Goal: Book appointment/travel/reservation

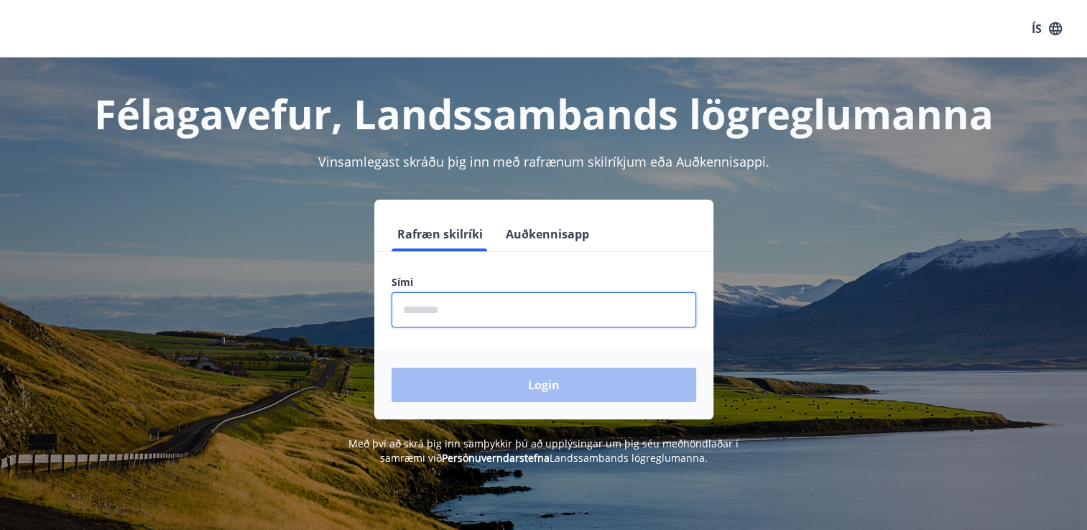
click at [555, 315] on input "phone" at bounding box center [543, 309] width 305 height 35
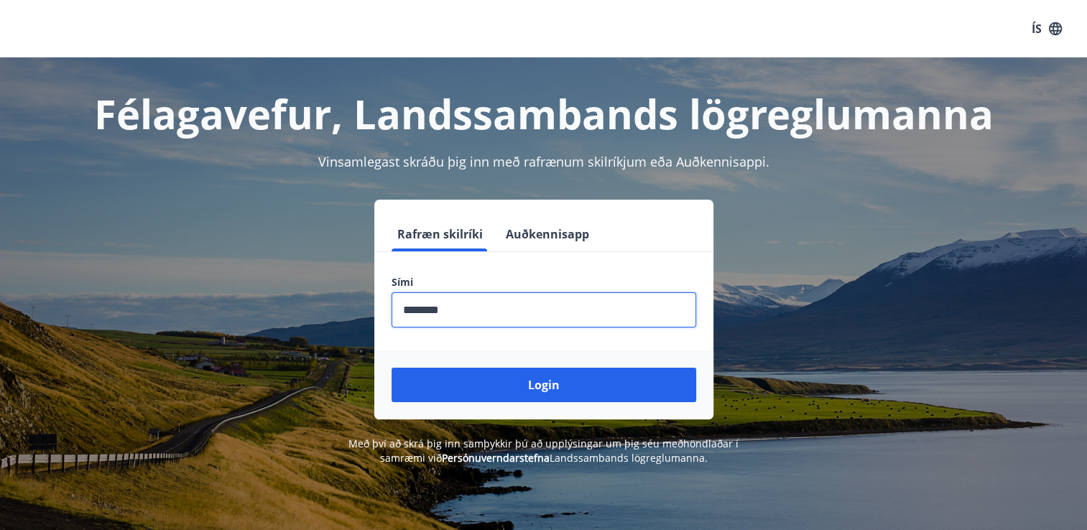
type input "********"
click at [391, 368] on button "Login" at bounding box center [543, 385] width 305 height 34
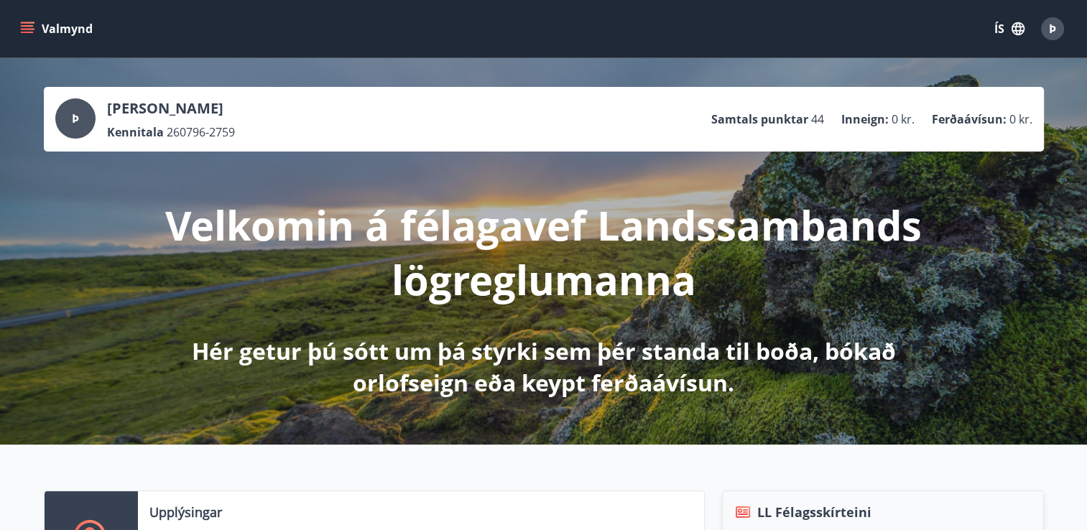
click at [29, 37] on button "Valmynd" at bounding box center [57, 29] width 81 height 26
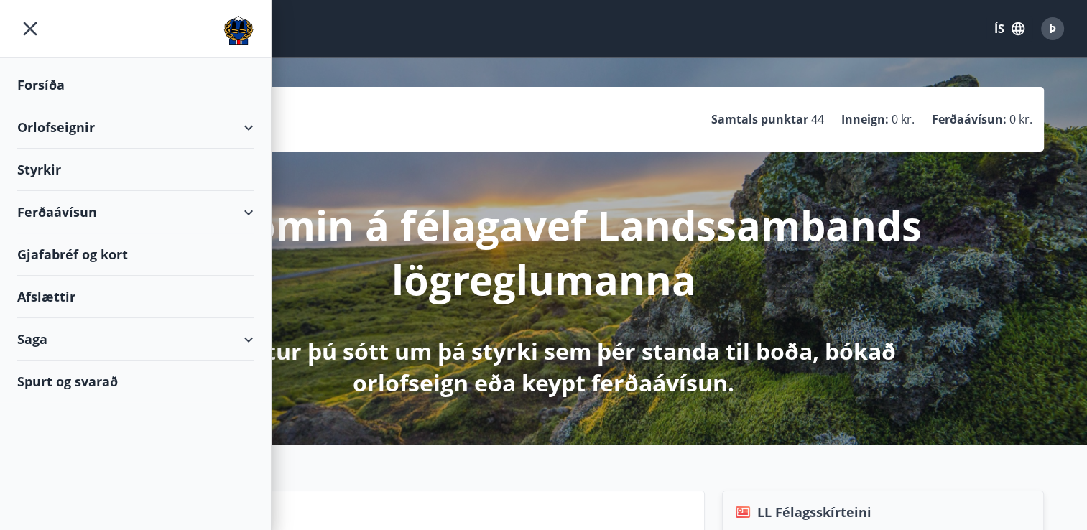
click at [242, 125] on div "Orlofseignir" at bounding box center [135, 127] width 236 height 42
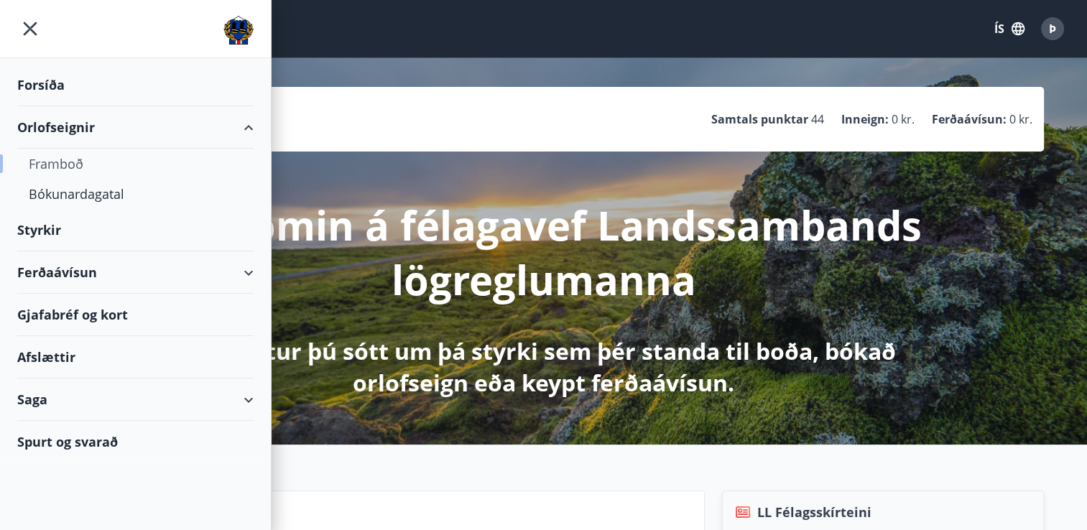
click at [72, 162] on div "Framboð" at bounding box center [135, 164] width 213 height 30
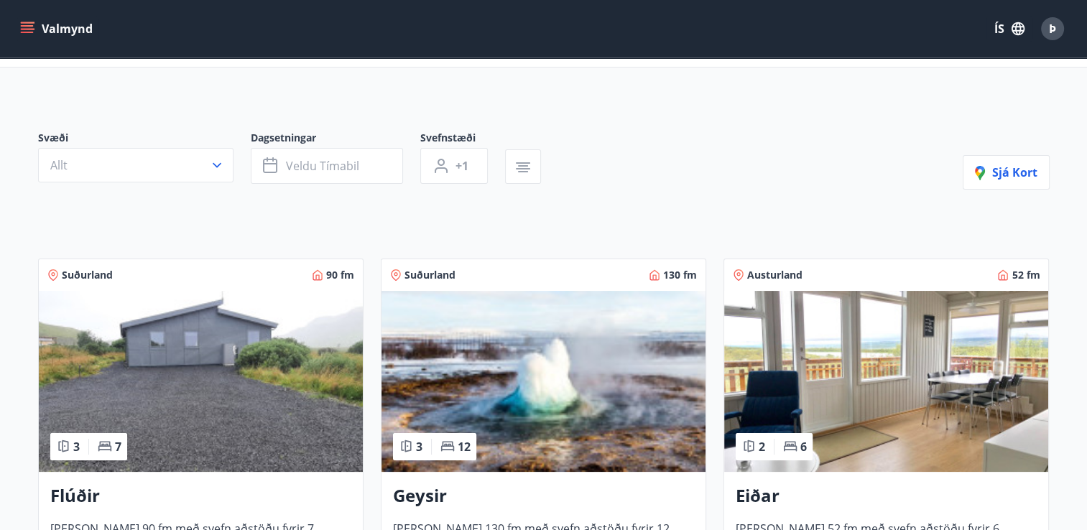
scroll to position [136, 0]
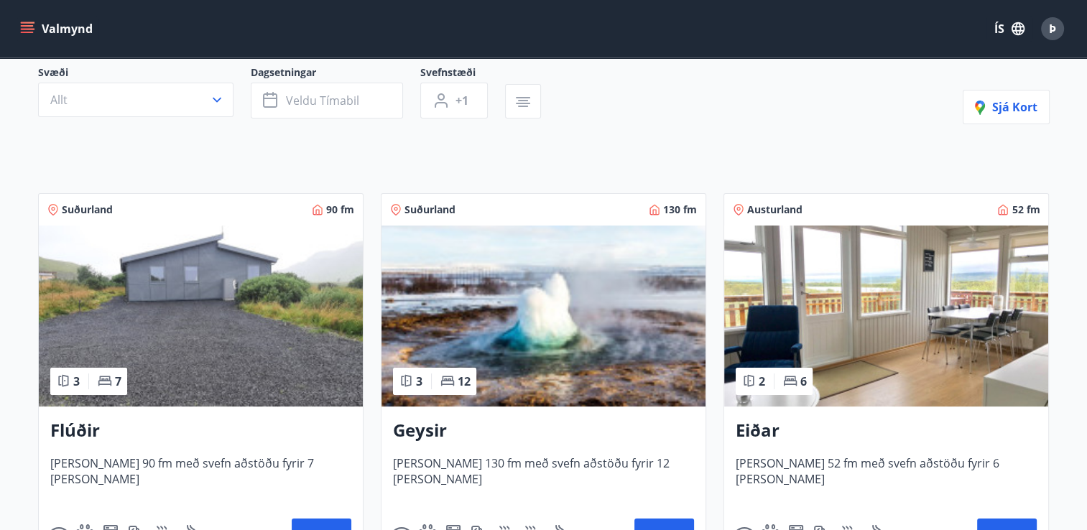
click at [566, 290] on img at bounding box center [543, 316] width 324 height 181
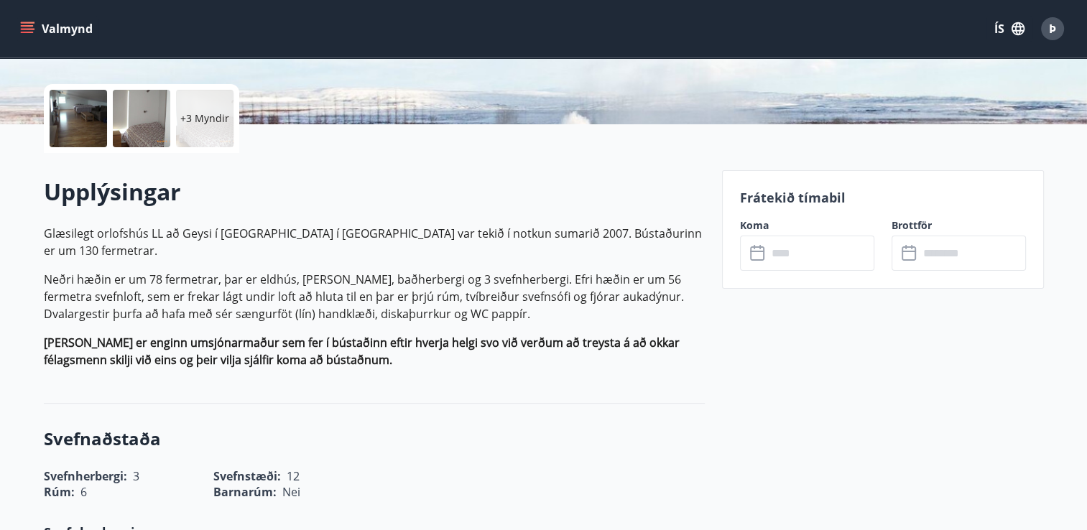
scroll to position [310, 0]
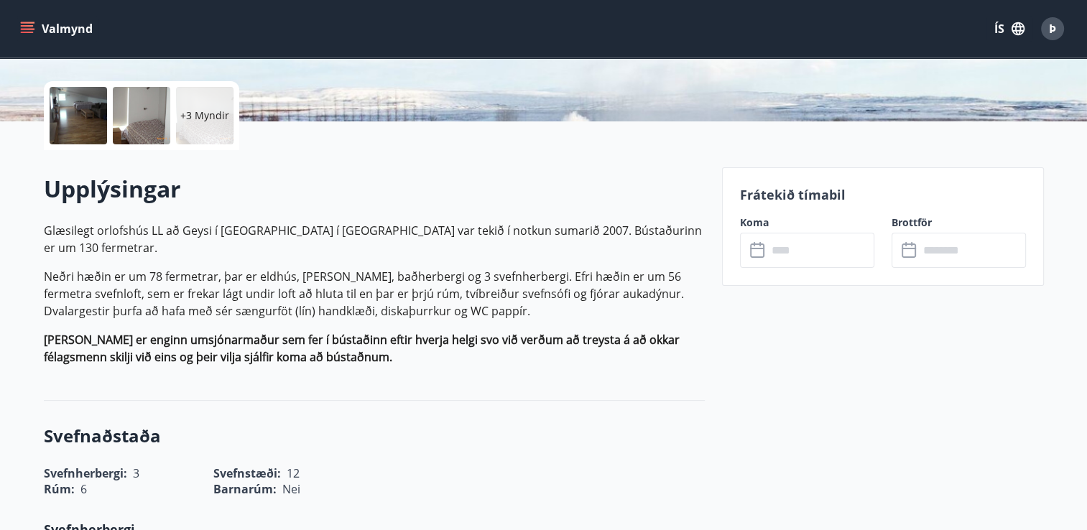
click at [756, 251] on icon at bounding box center [758, 250] width 17 height 17
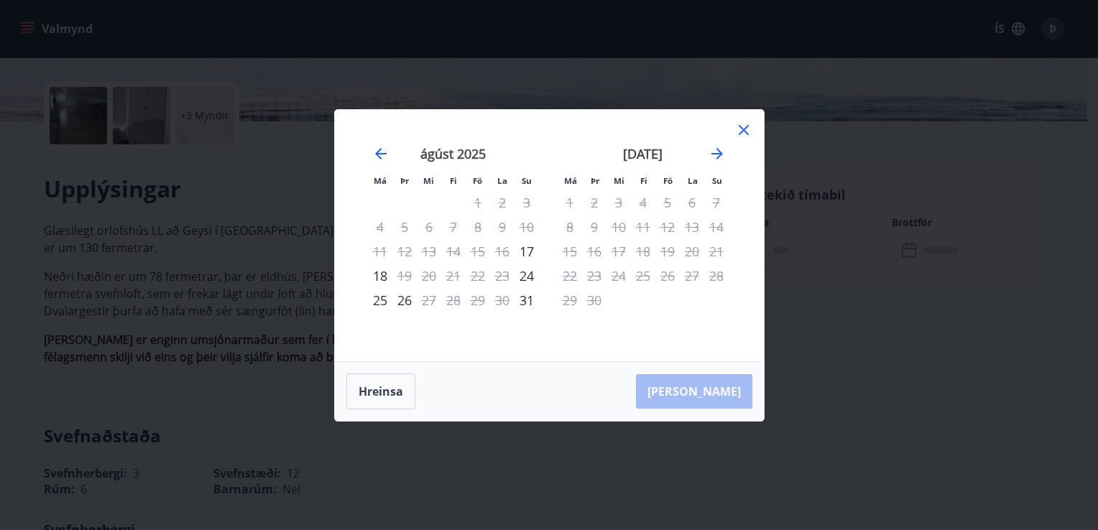
click at [504, 250] on div "16" at bounding box center [502, 251] width 24 height 24
click at [748, 131] on icon at bounding box center [743, 129] width 17 height 17
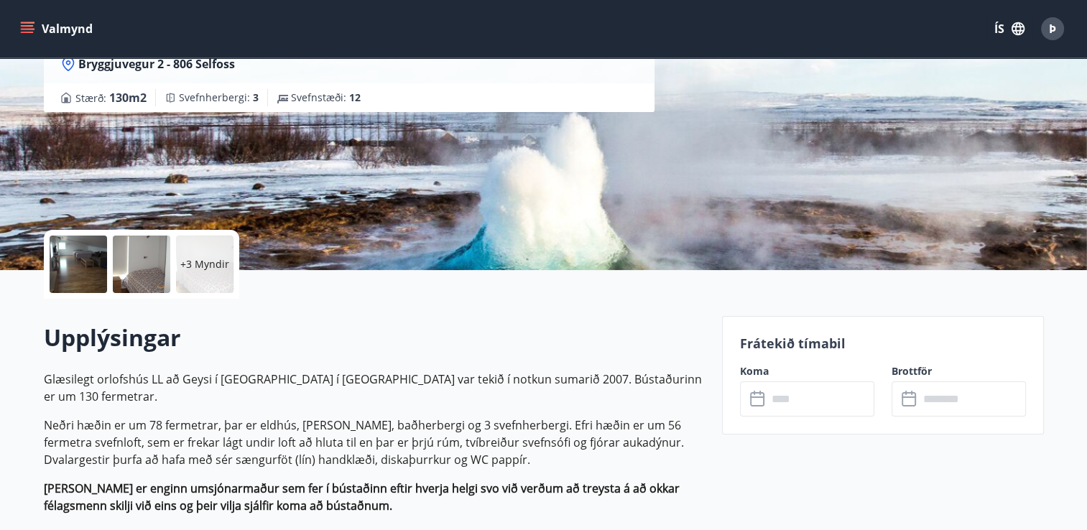
scroll to position [155, 0]
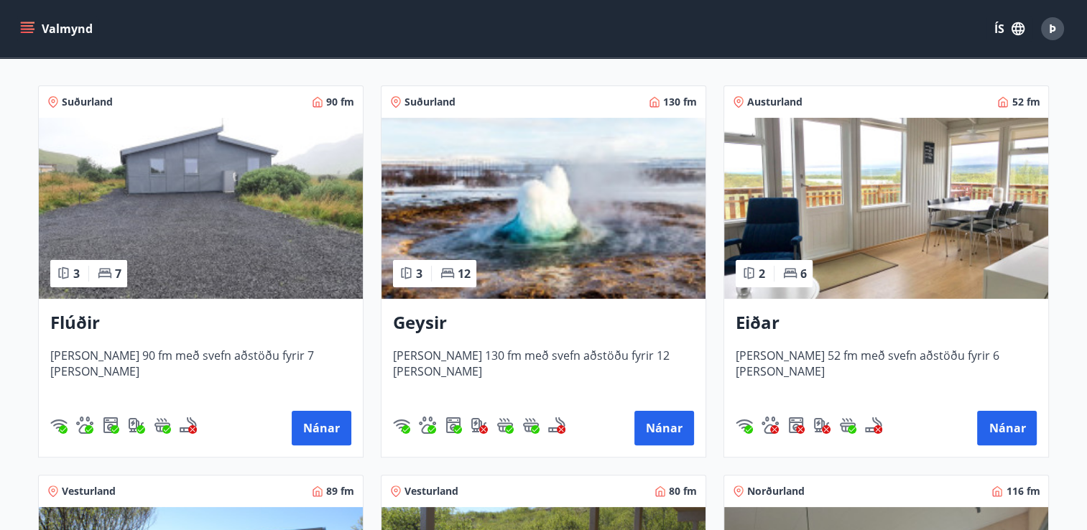
click at [228, 231] on img at bounding box center [201, 208] width 324 height 181
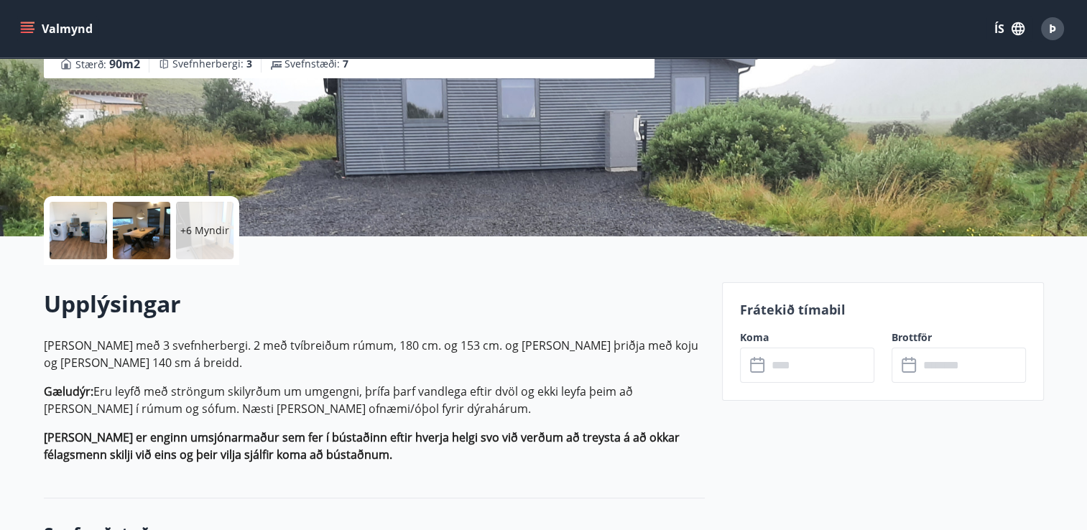
scroll to position [238, 0]
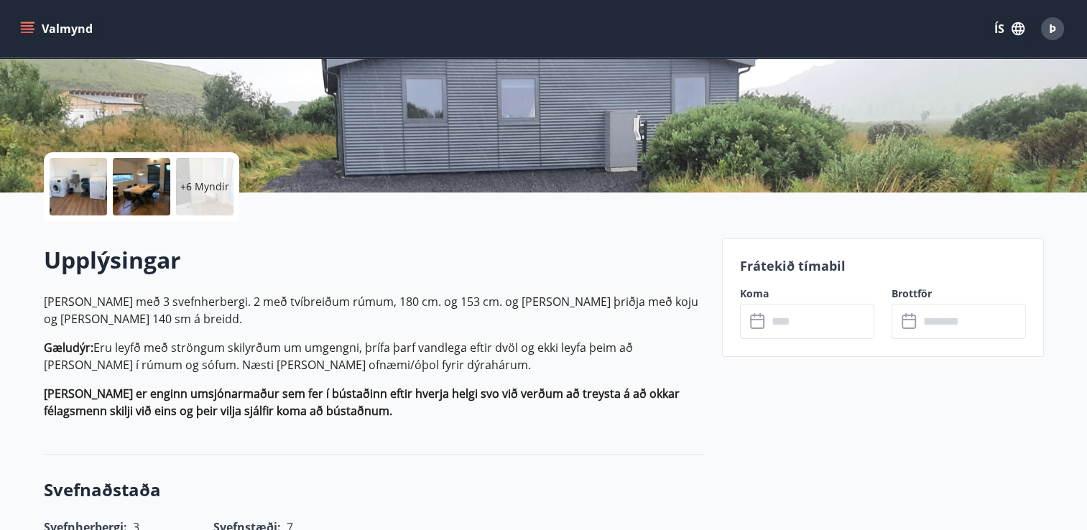
click at [799, 317] on input "text" at bounding box center [820, 321] width 107 height 35
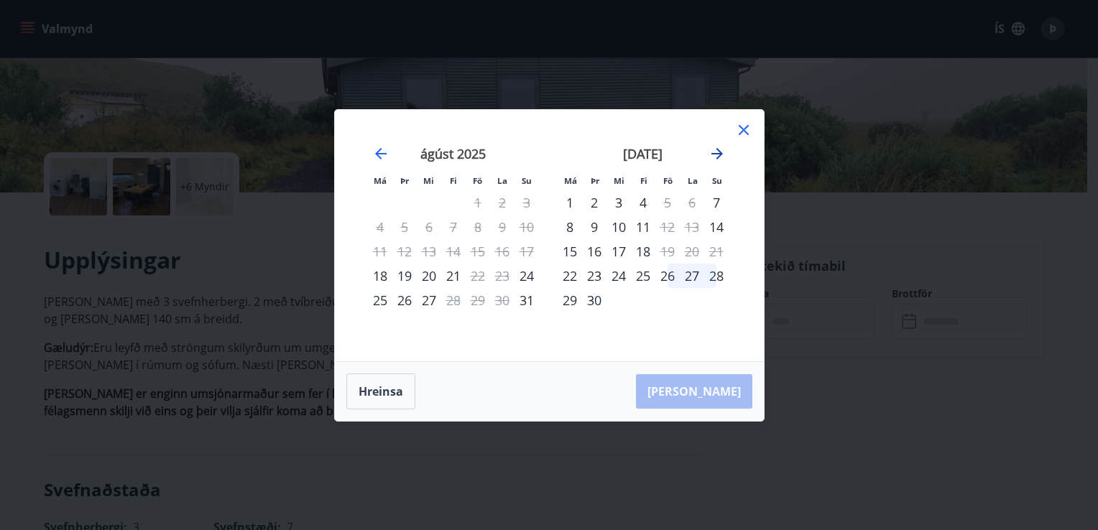
click at [719, 155] on icon "Move forward to switch to the next month." at bounding box center [716, 153] width 11 height 11
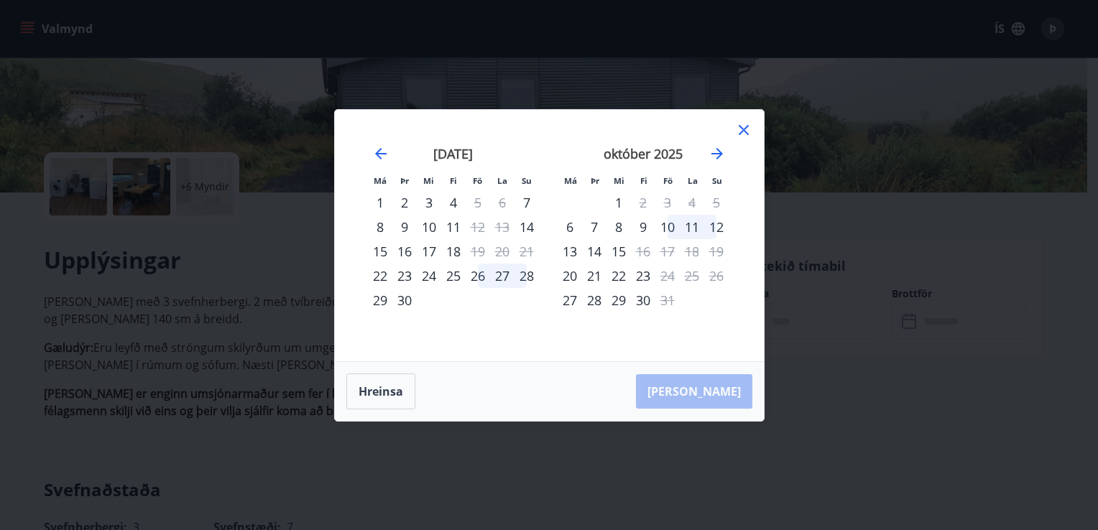
click at [741, 131] on icon at bounding box center [743, 129] width 17 height 17
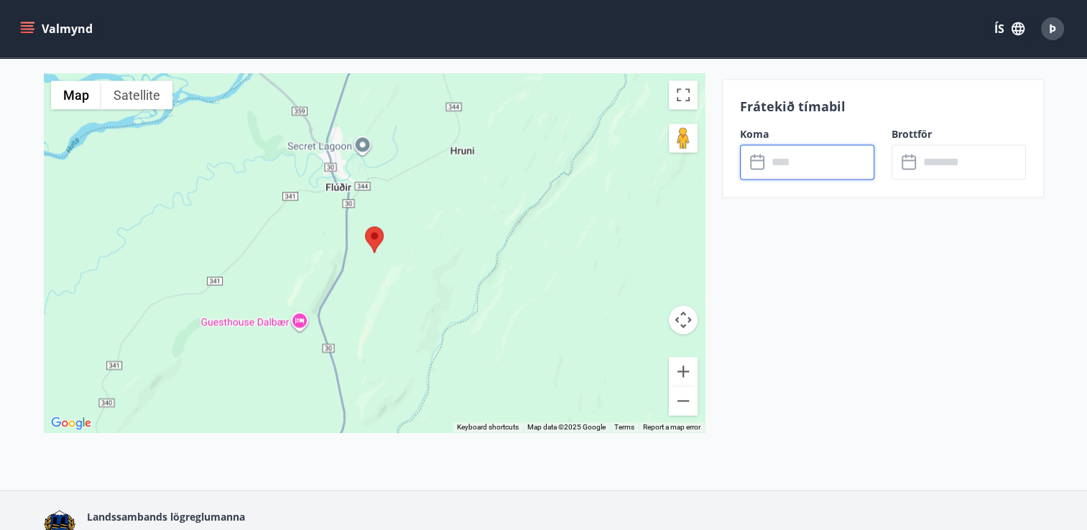
scroll to position [1933, 0]
